Goal: Find specific page/section: Find specific page/section

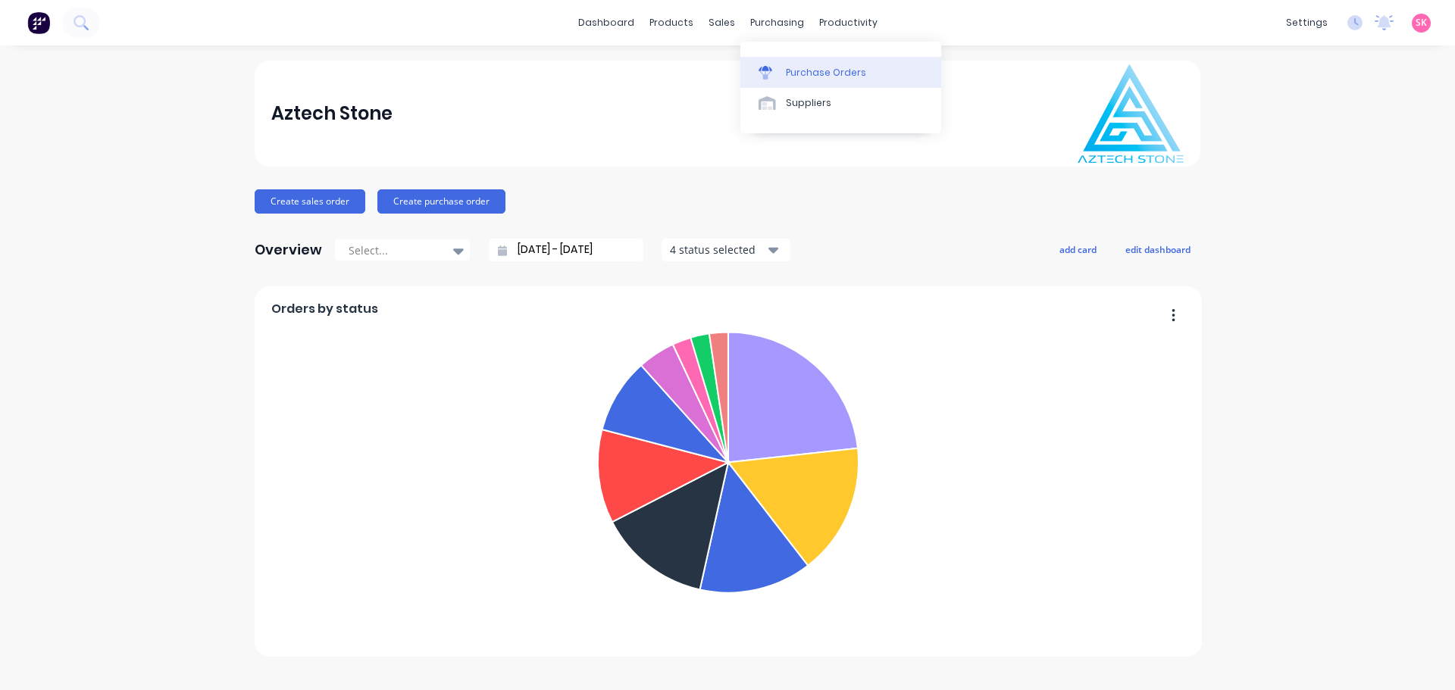
click at [800, 67] on div "Purchase Orders" at bounding box center [826, 73] width 80 height 14
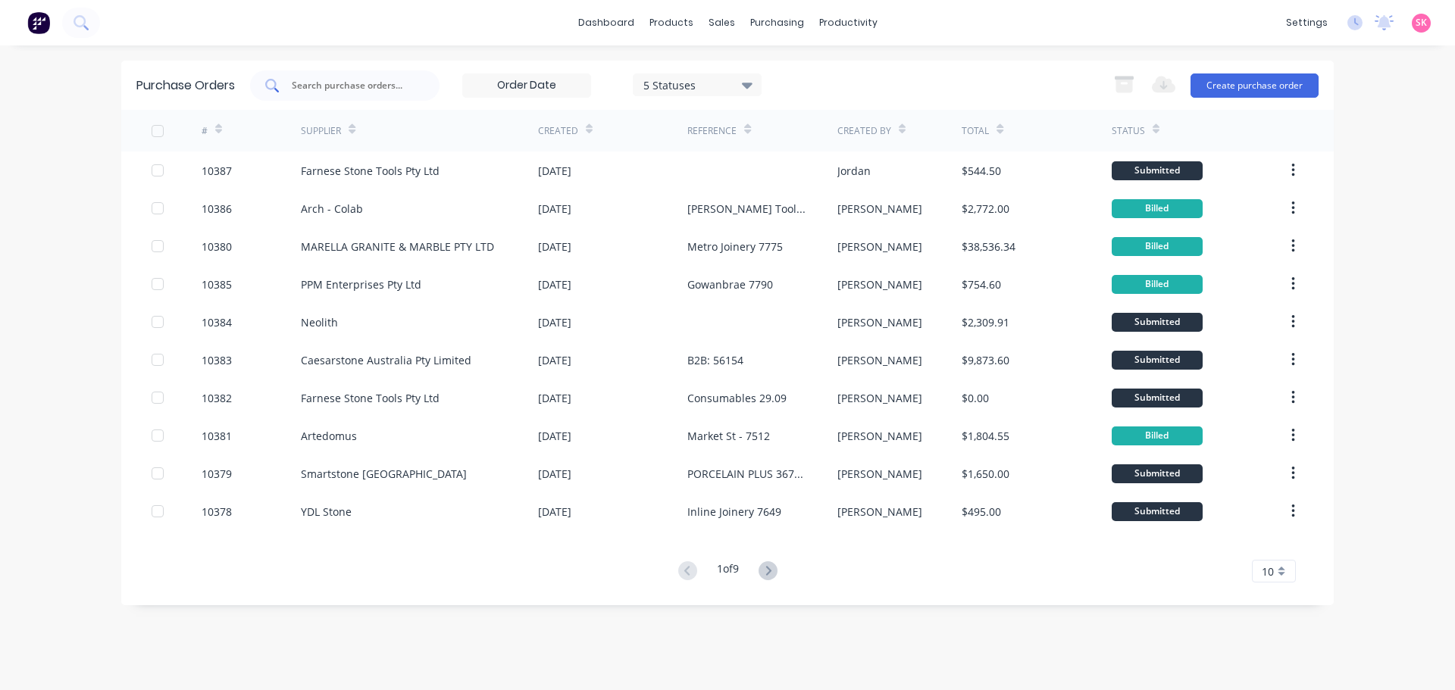
click at [436, 77] on div at bounding box center [344, 85] width 189 height 30
click at [431, 81] on div at bounding box center [344, 85] width 189 height 30
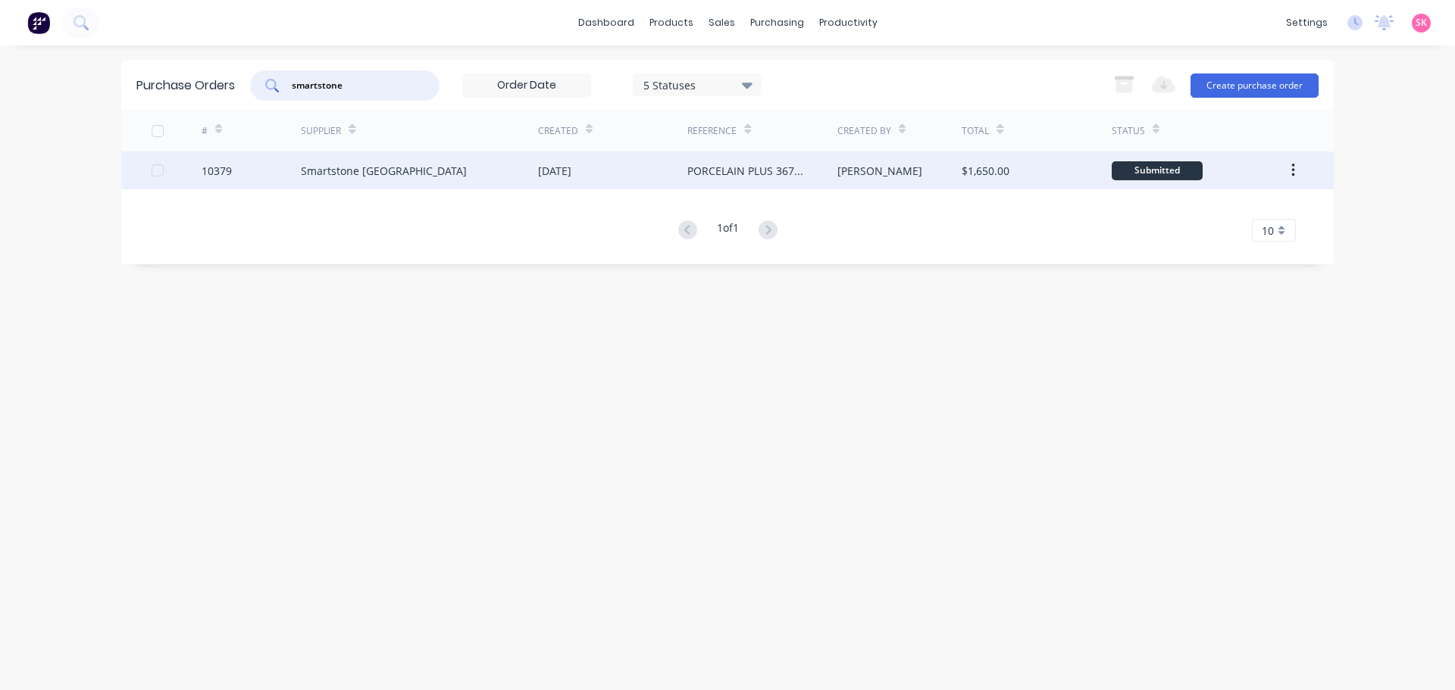
type input "smartstone"
click at [508, 173] on div "Smartstone [GEOGRAPHIC_DATA]" at bounding box center [419, 171] width 237 height 38
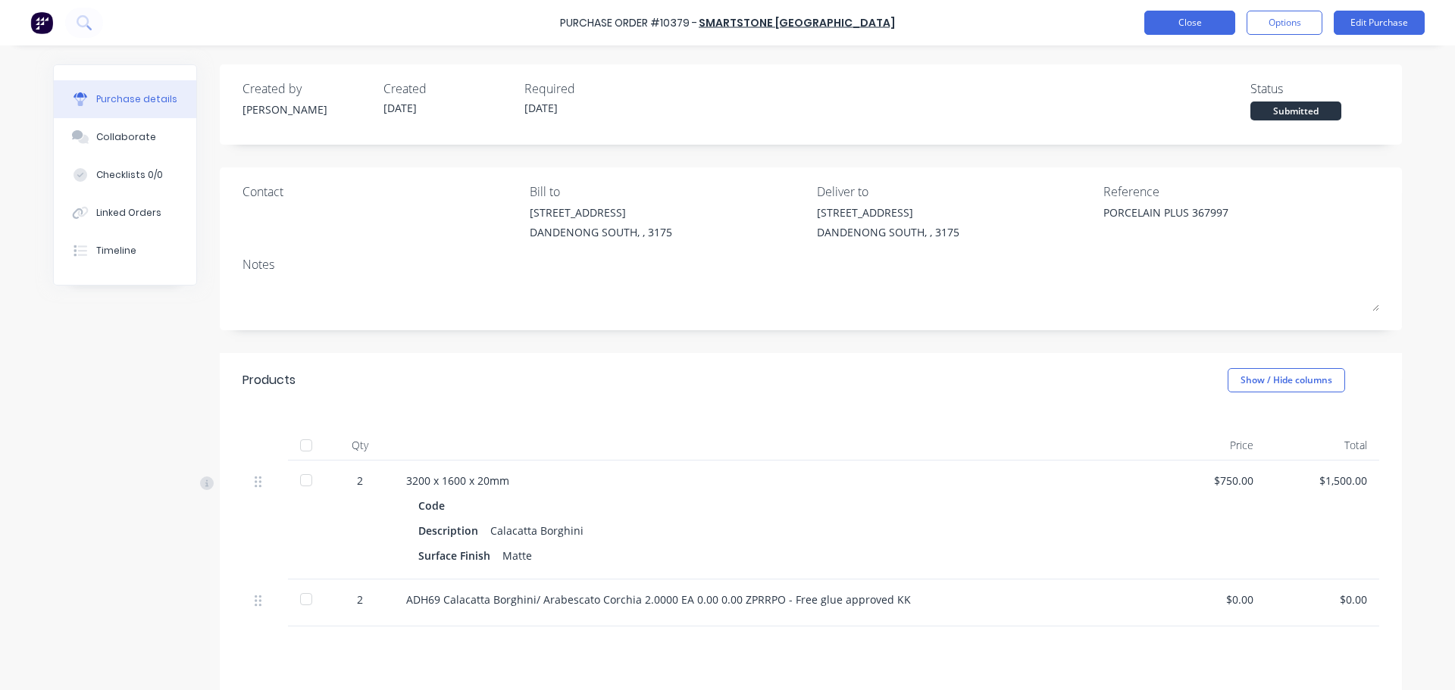
click at [1211, 23] on button "Close" at bounding box center [1189, 23] width 91 height 24
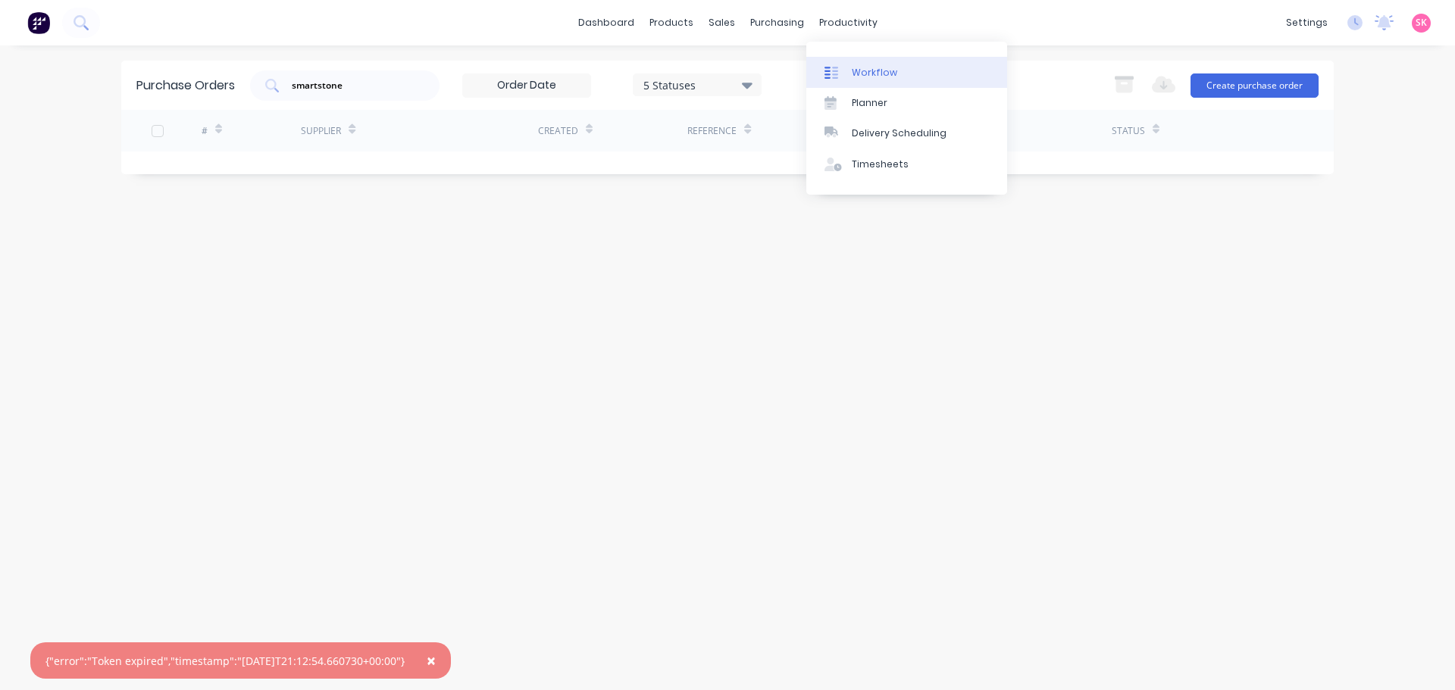
click at [865, 66] on div "Workflow" at bounding box center [874, 73] width 45 height 14
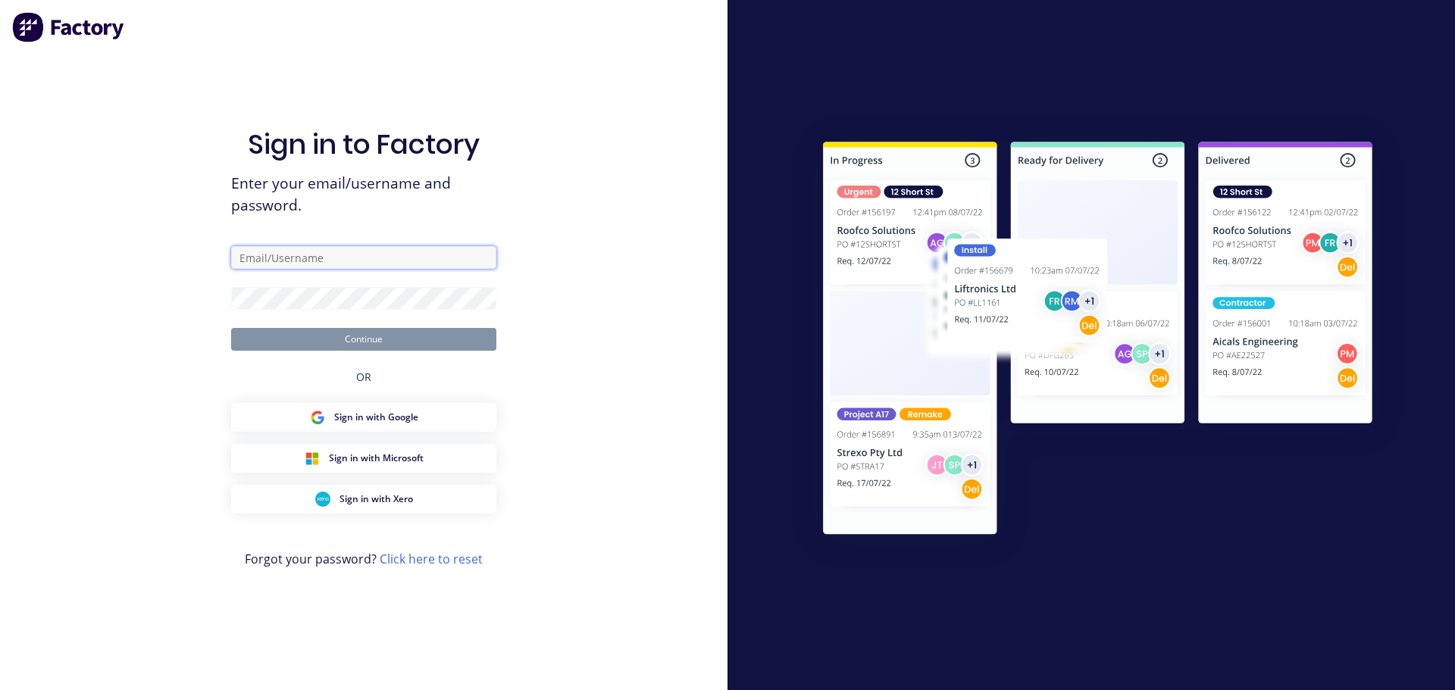
type input "[EMAIL_ADDRESS][DOMAIN_NAME]"
click at [439, 269] on input "[EMAIL_ADDRESS][DOMAIN_NAME]" at bounding box center [363, 257] width 265 height 23
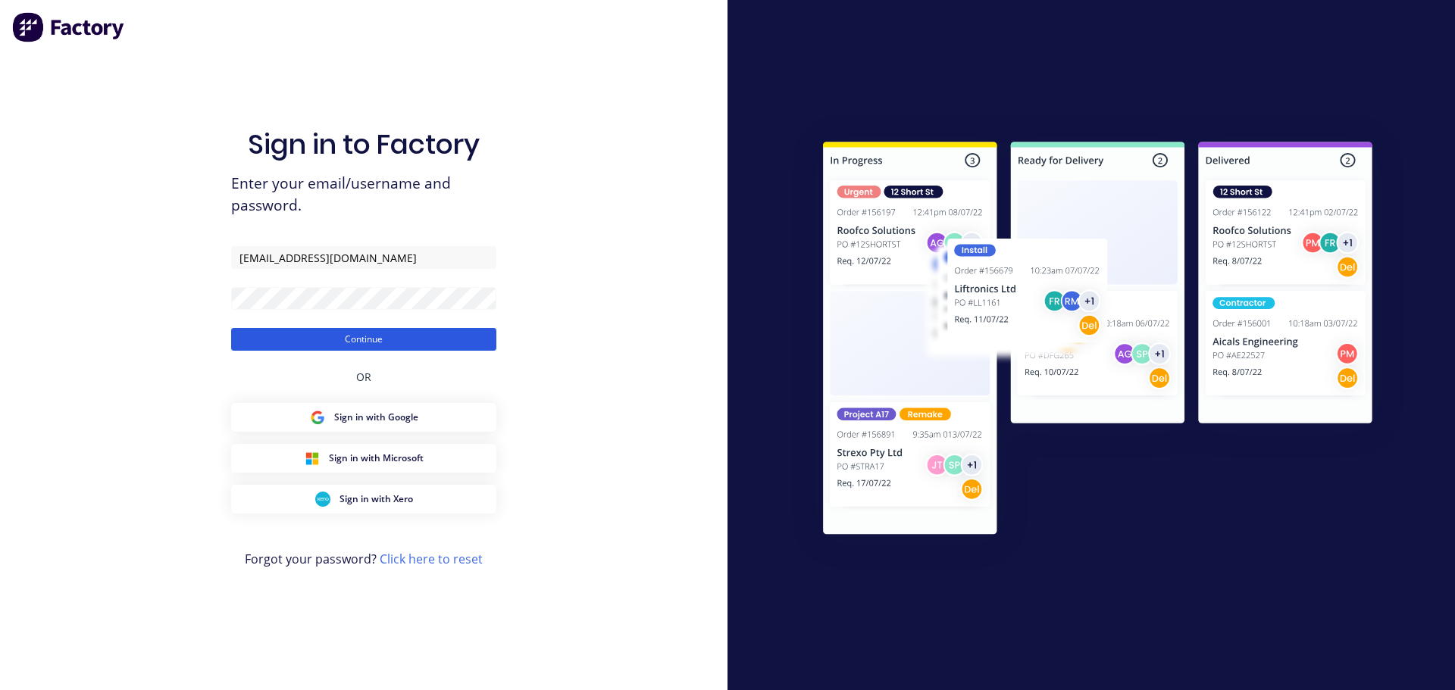
click at [448, 349] on button "Continue" at bounding box center [363, 339] width 265 height 23
